Goal: Task Accomplishment & Management: Use online tool/utility

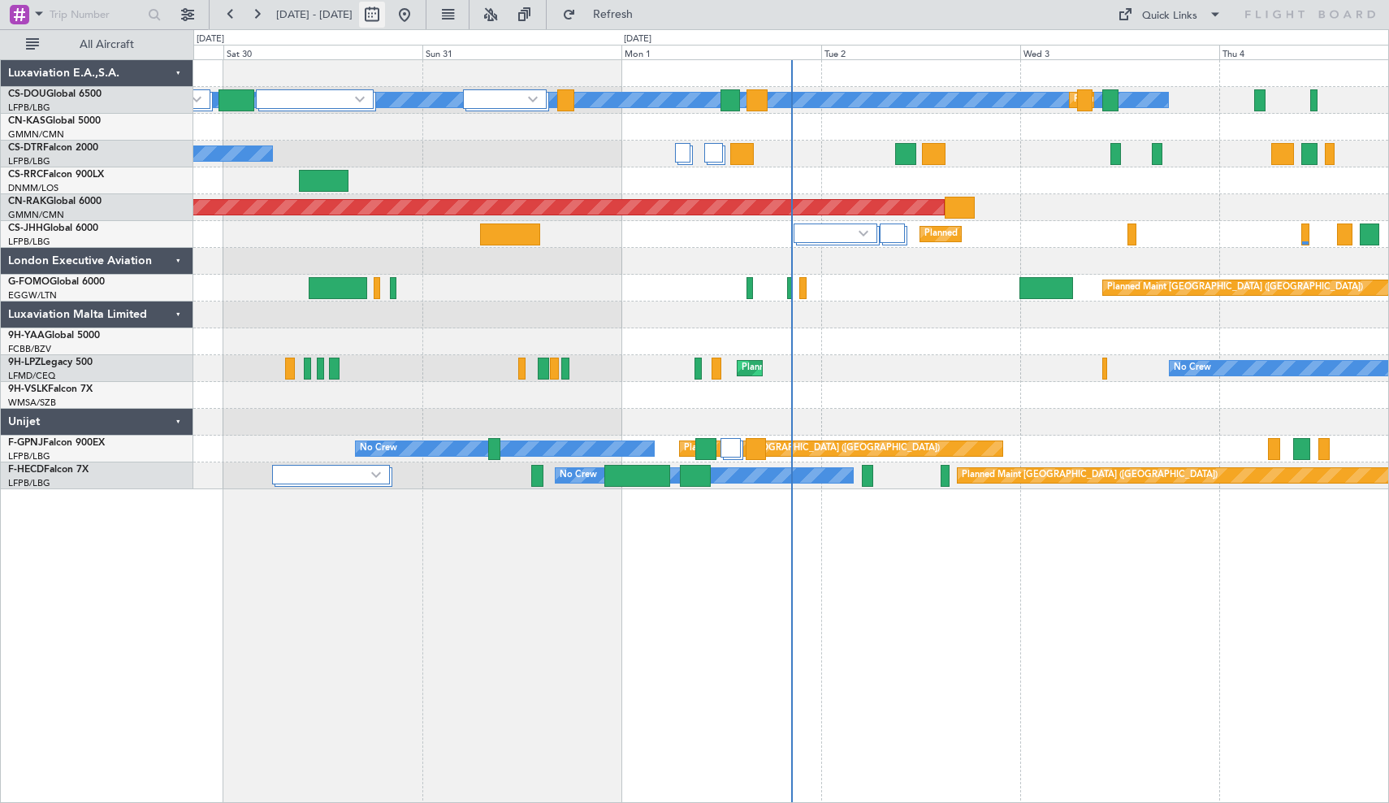
click at [385, 16] on button at bounding box center [372, 15] width 26 height 26
select select "8"
select select "2025"
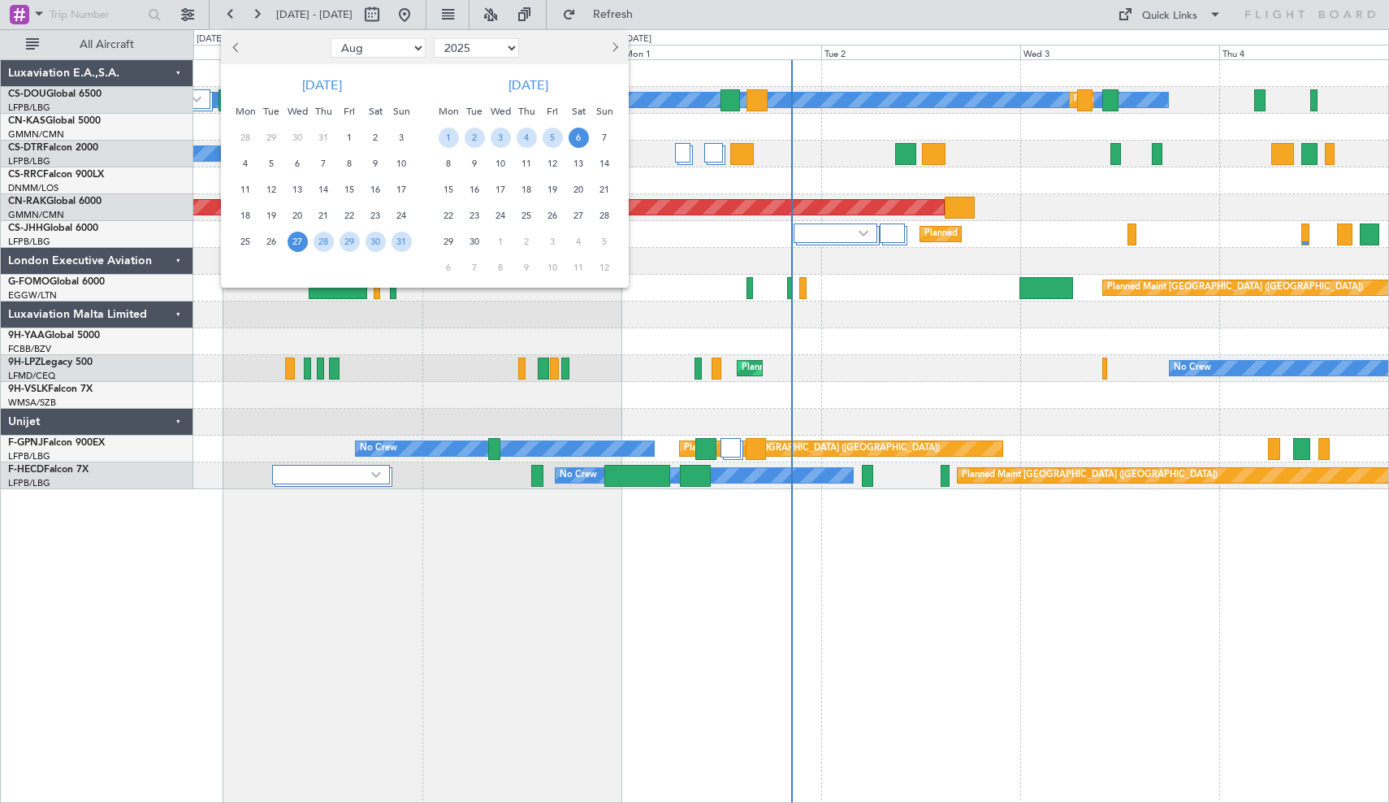
click at [451, 189] on span "15" at bounding box center [449, 190] width 20 height 20
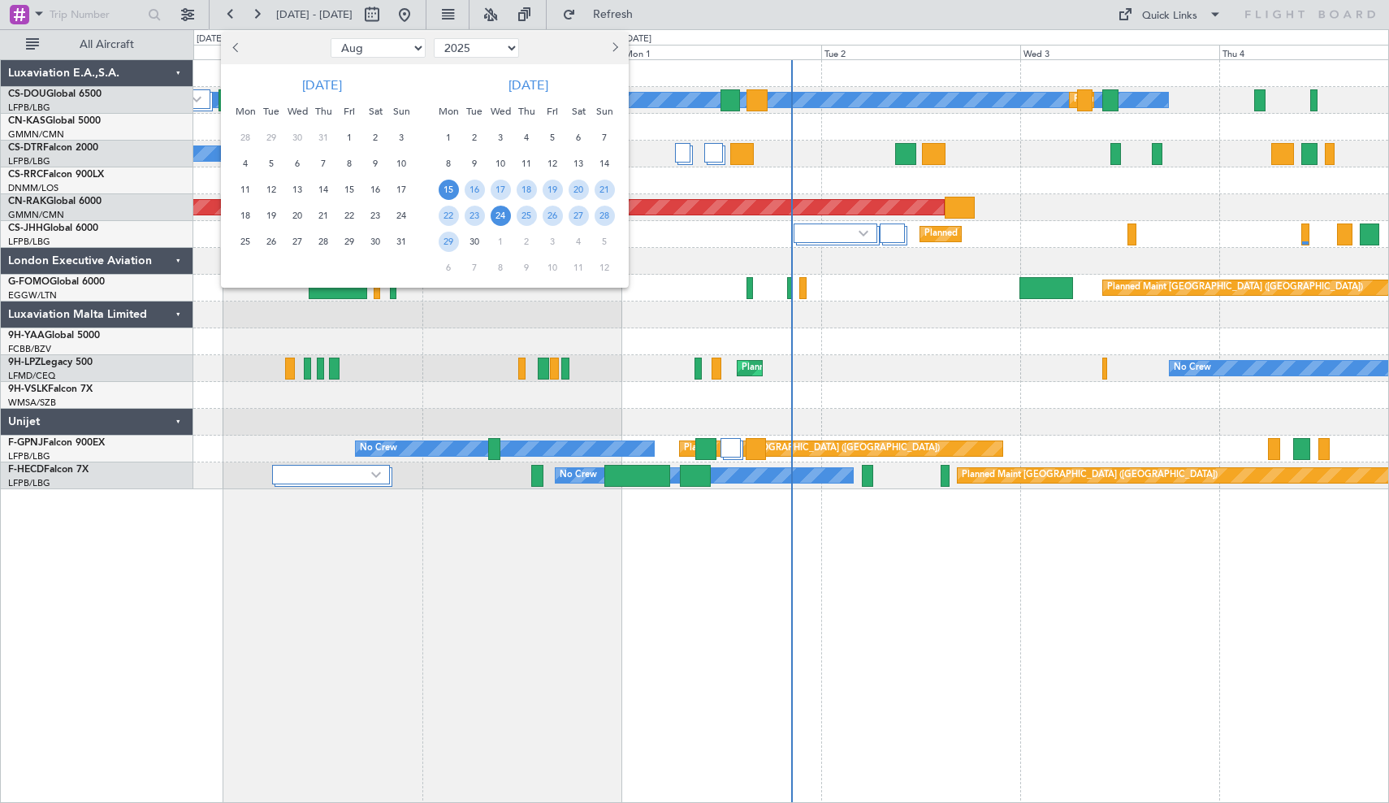
click at [494, 213] on span "24" at bounding box center [501, 216] width 20 height 20
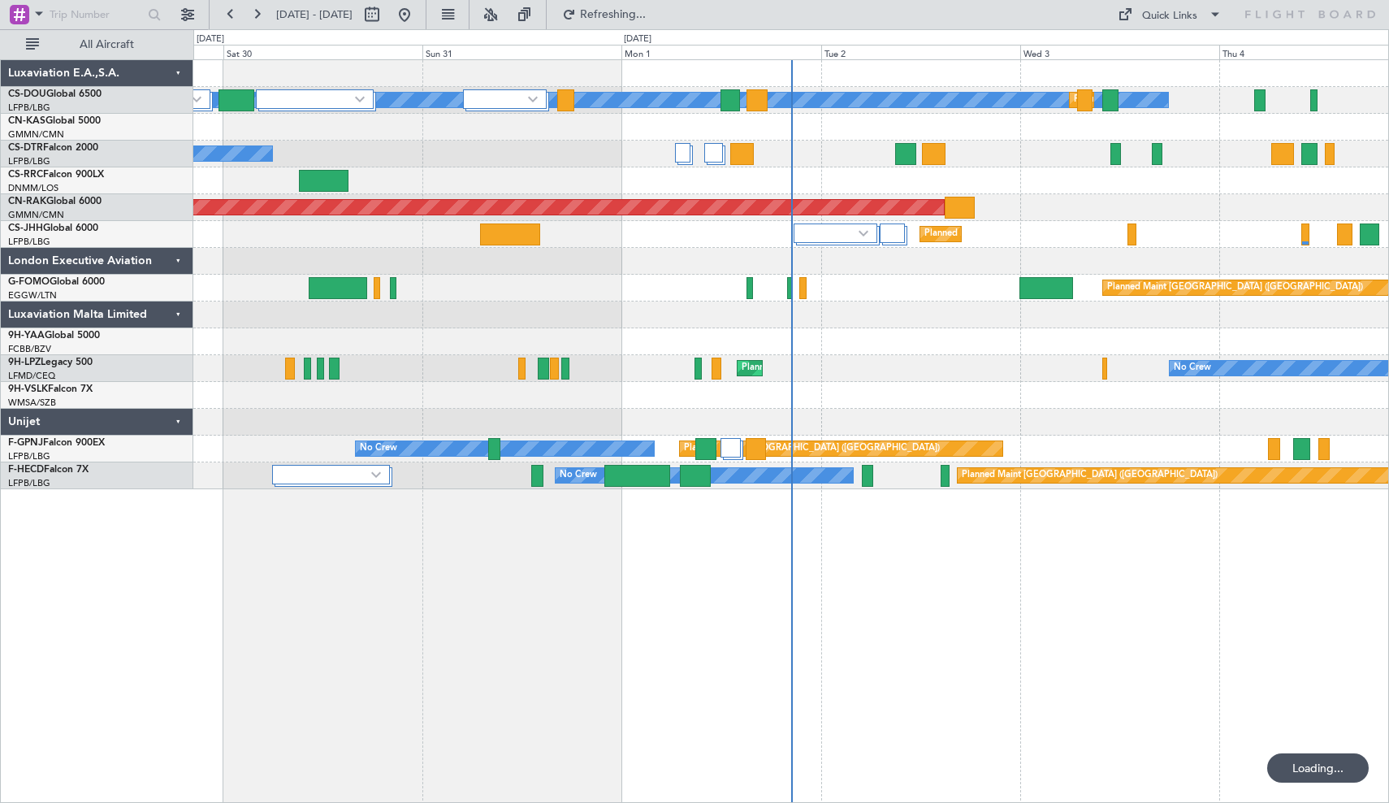
select select "9"
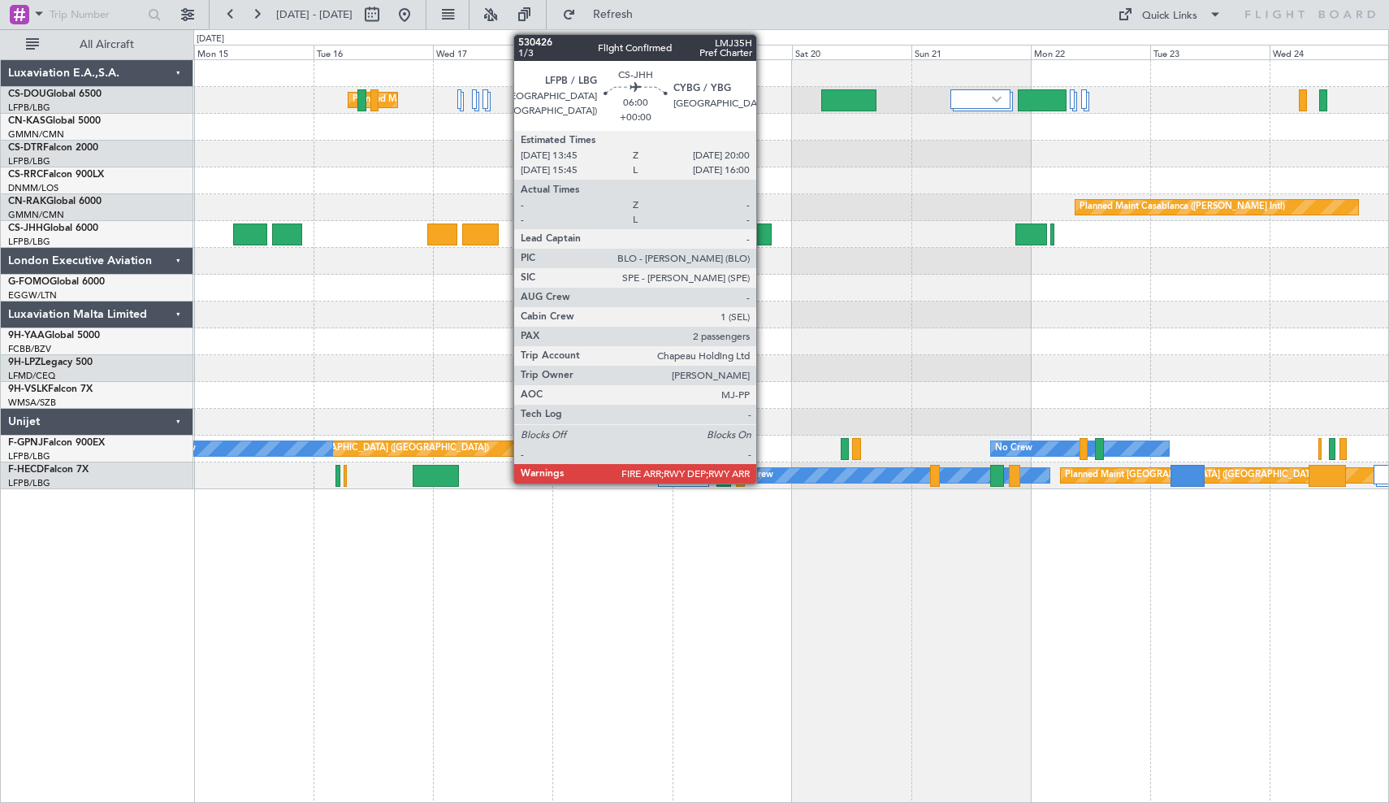
click at [764, 229] on div at bounding box center [756, 234] width 32 height 22
click at [1010, 376] on div "No Crew" at bounding box center [790, 368] width 1195 height 27
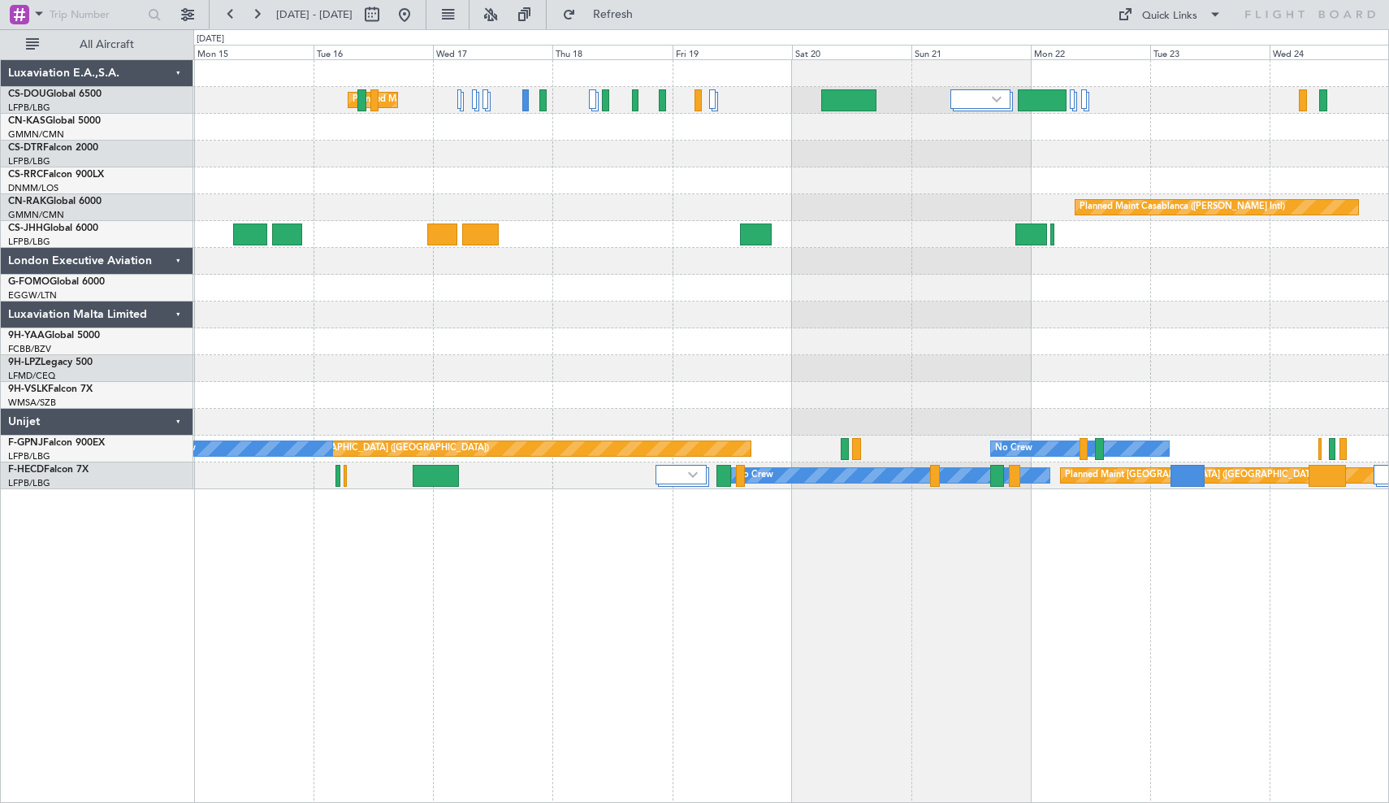
click at [902, 225] on div at bounding box center [790, 234] width 1195 height 27
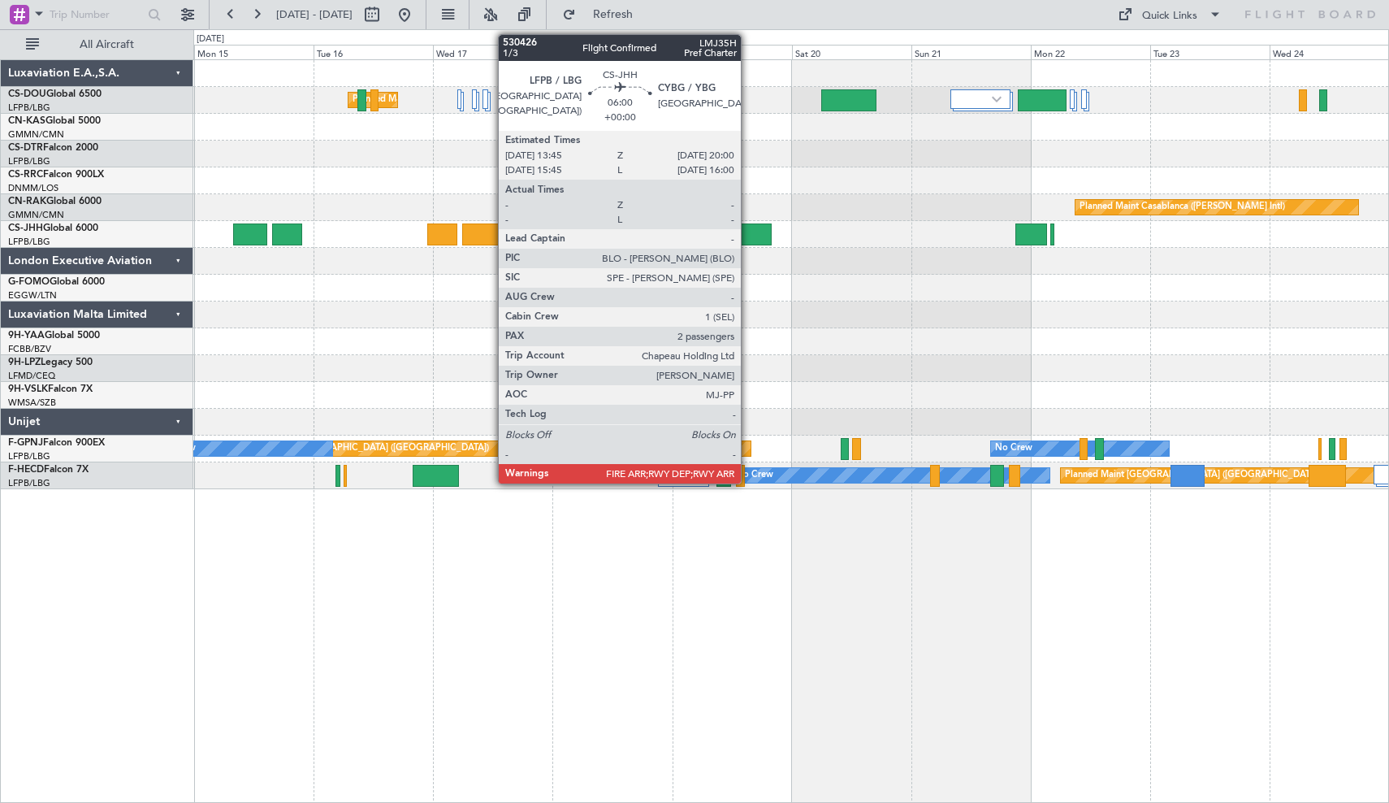
click at [748, 230] on div at bounding box center [756, 234] width 32 height 22
click at [909, 339] on div at bounding box center [790, 341] width 1195 height 27
click at [874, 328] on div at bounding box center [790, 341] width 1195 height 27
click at [876, 177] on div at bounding box center [790, 180] width 1195 height 27
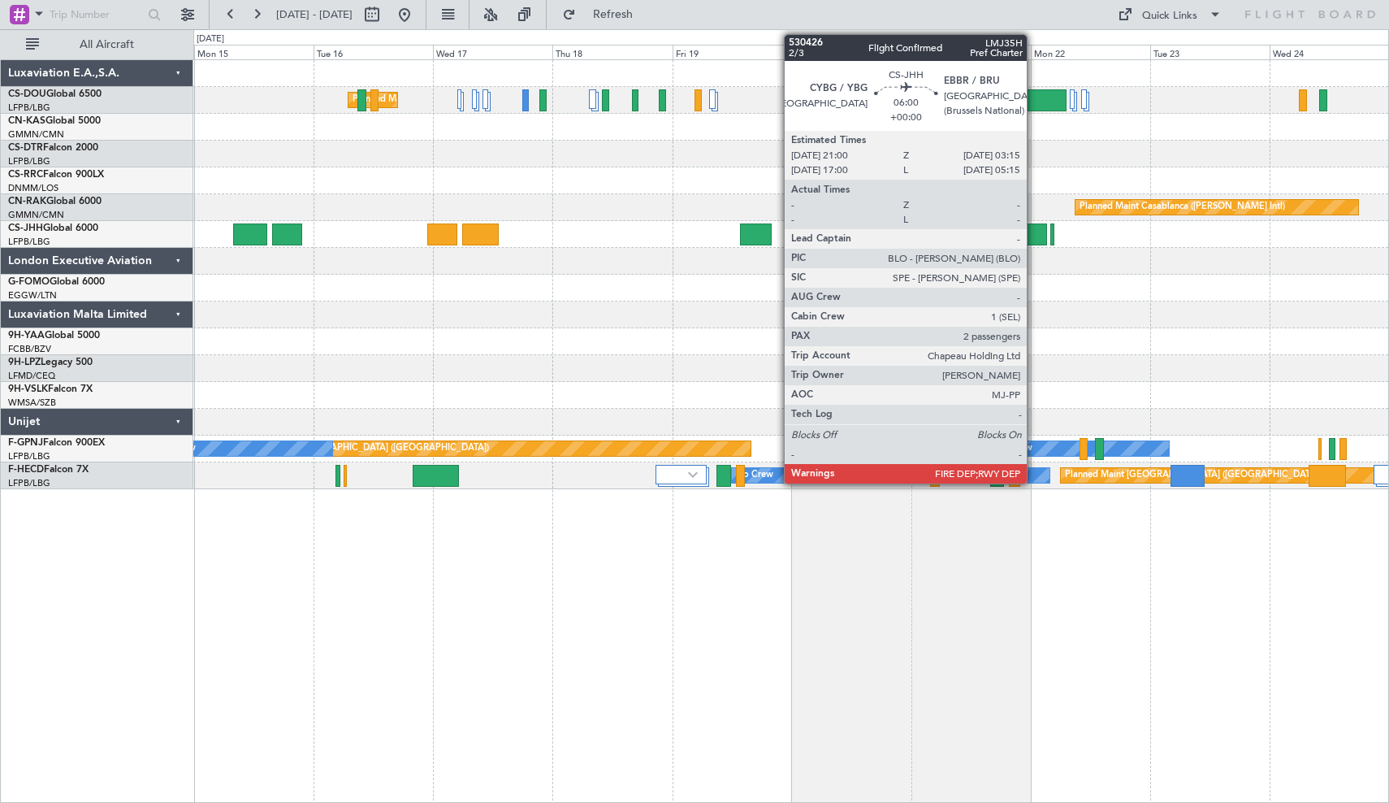
click at [1034, 239] on div at bounding box center [1031, 234] width 32 height 22
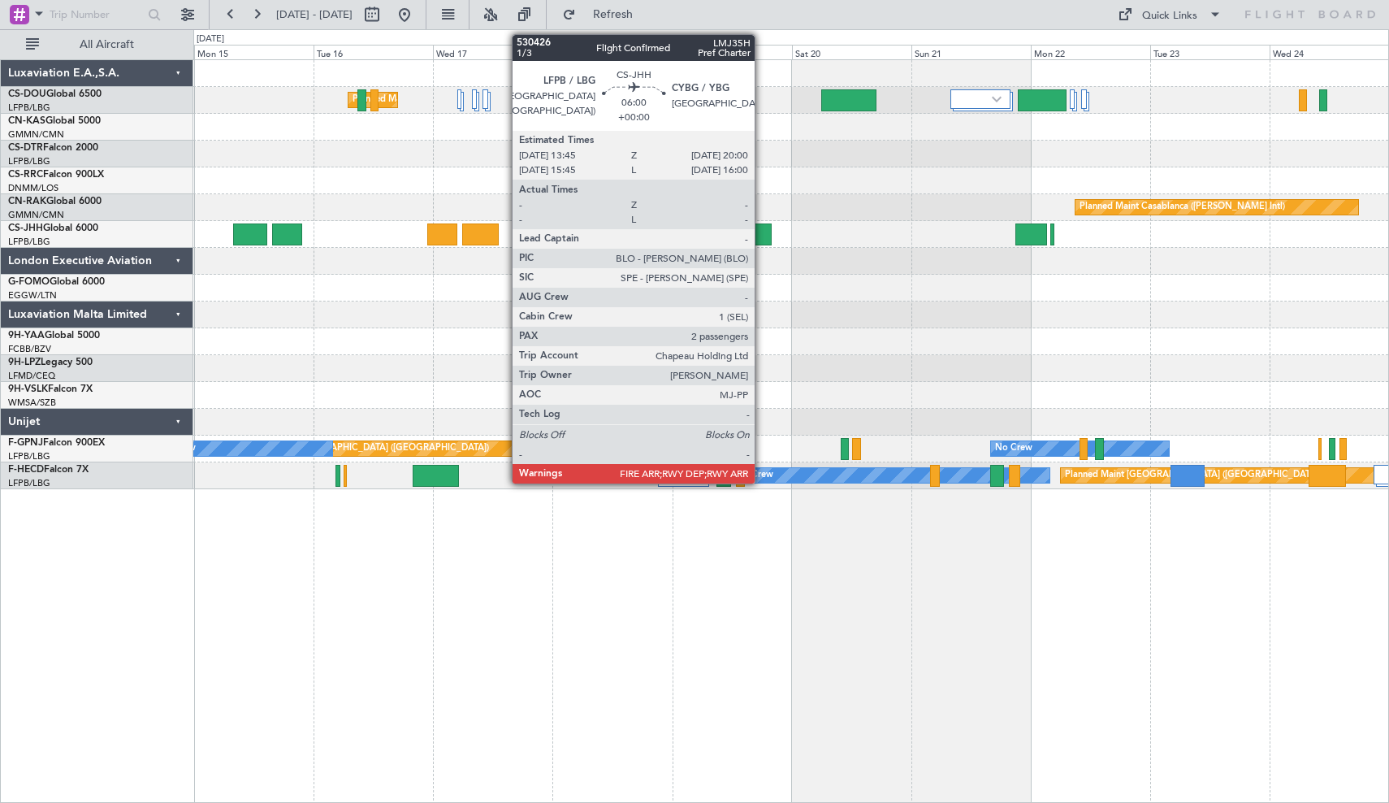
click at [762, 233] on div at bounding box center [756, 234] width 32 height 22
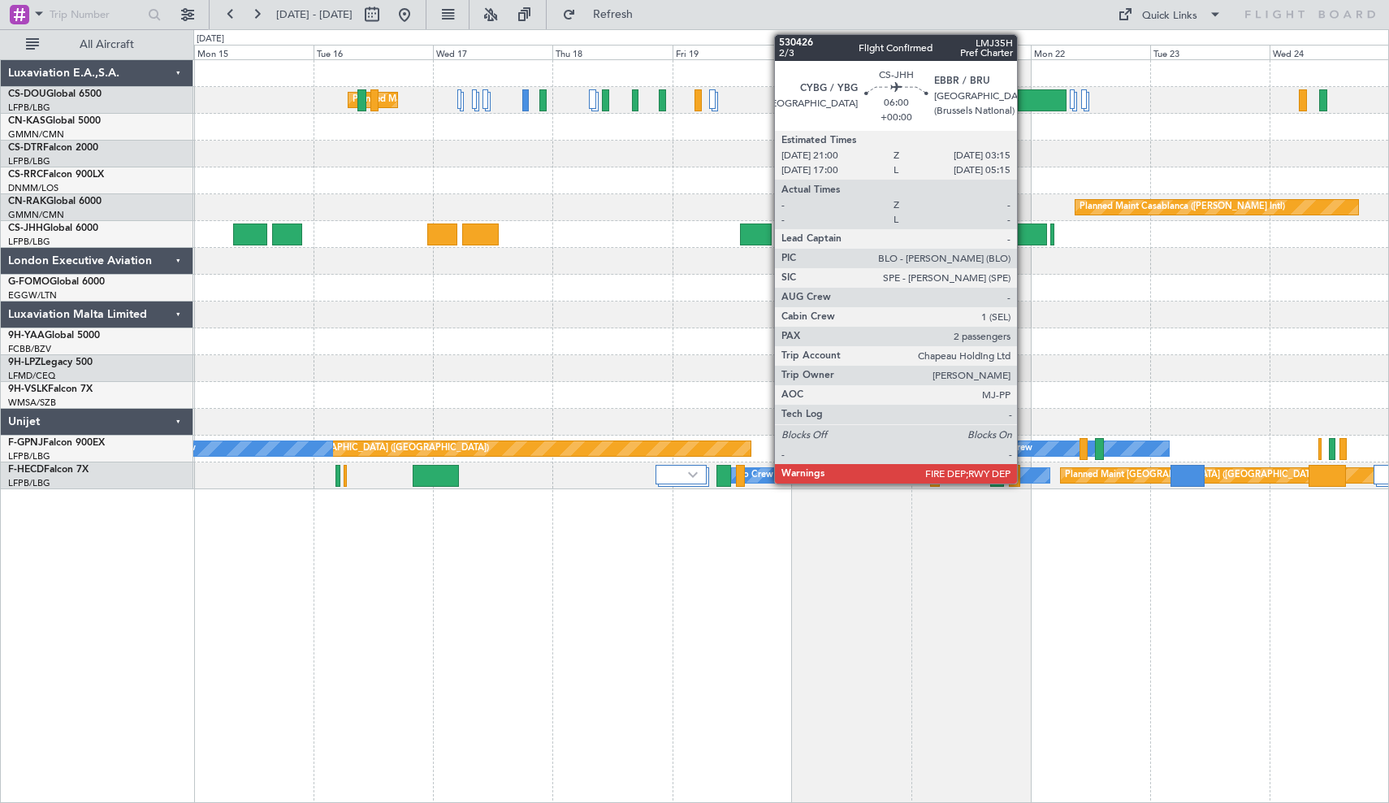
click at [1024, 236] on div at bounding box center [1031, 234] width 32 height 22
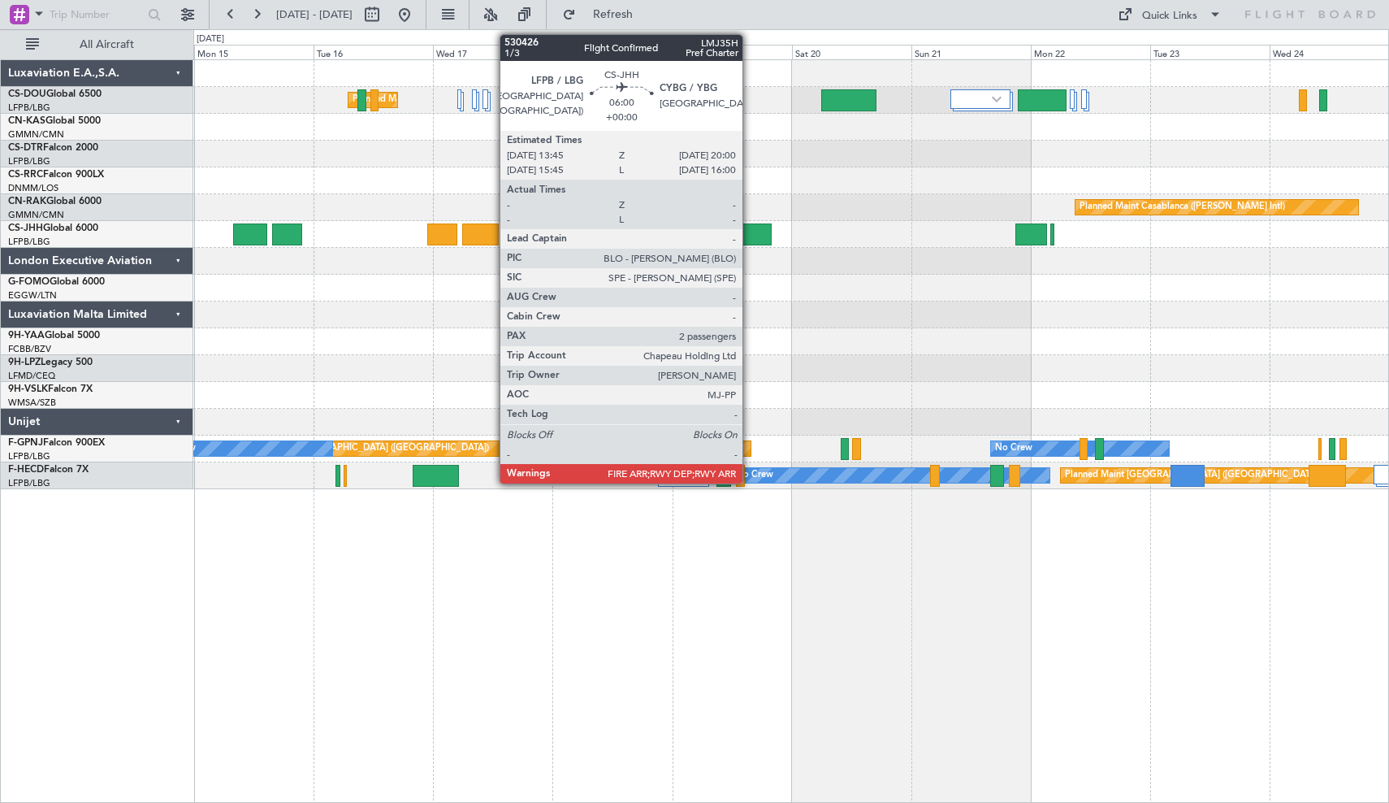
click at [750, 228] on div at bounding box center [756, 234] width 32 height 22
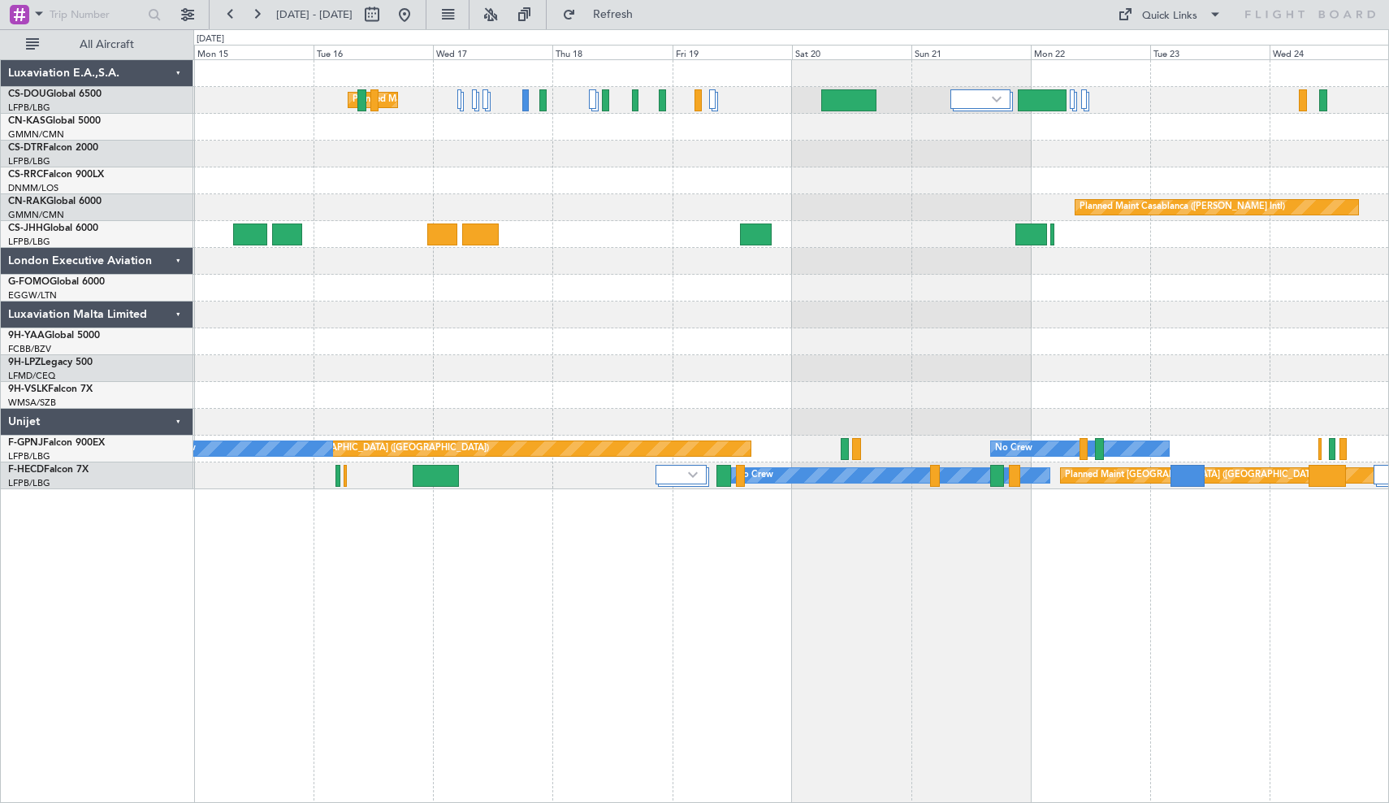
click at [845, 258] on div at bounding box center [790, 261] width 1195 height 27
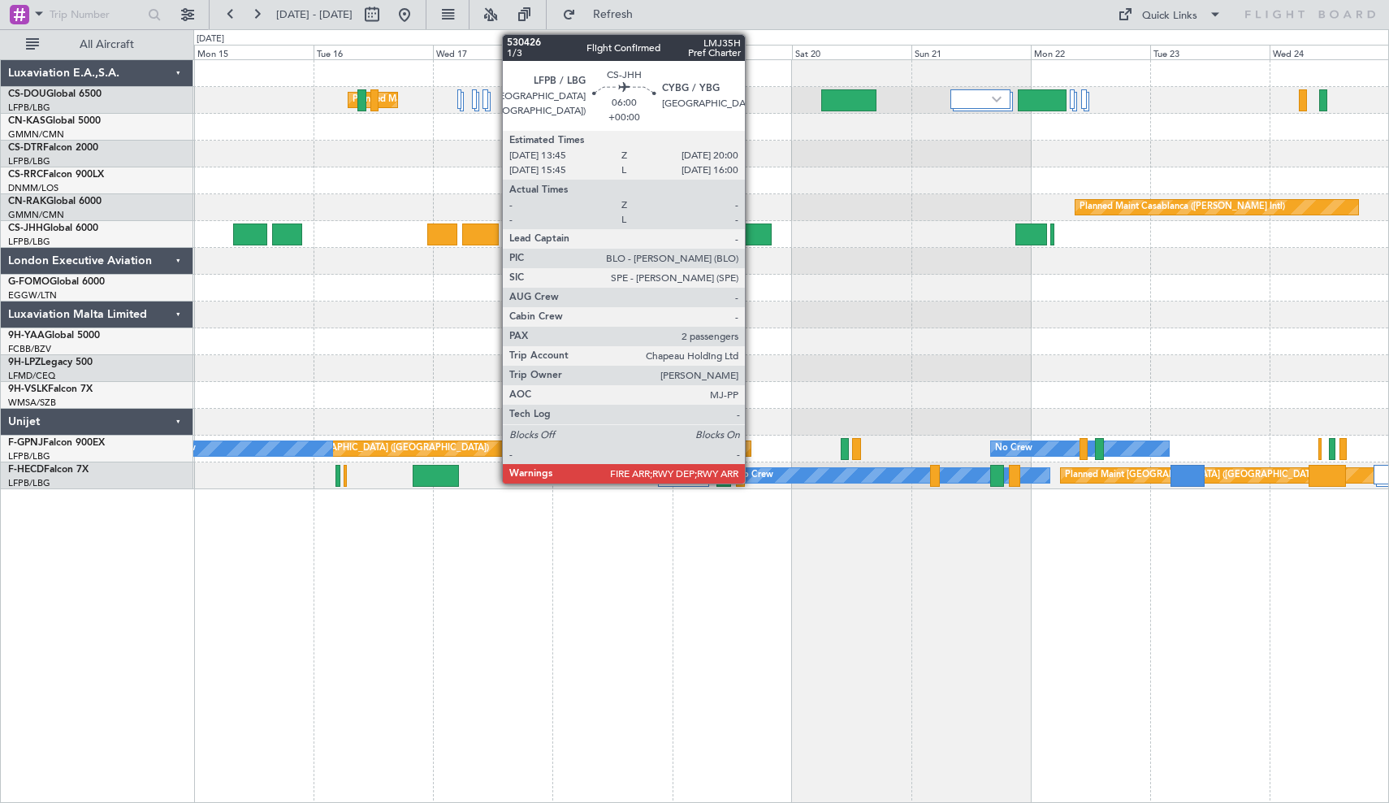
click at [752, 231] on div at bounding box center [756, 234] width 32 height 22
